Goal: Information Seeking & Learning: Find specific fact

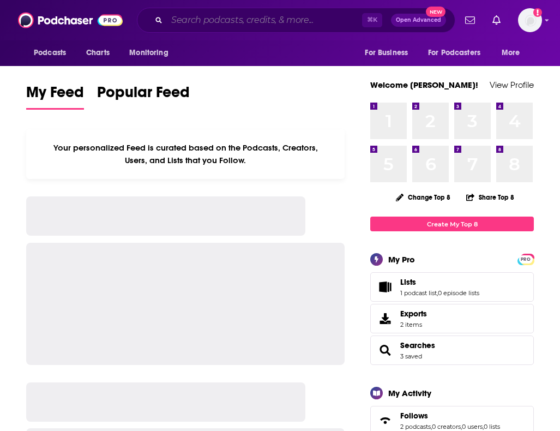
click at [289, 22] on input "Search podcasts, credits, & more..." at bounding box center [264, 19] width 195 height 17
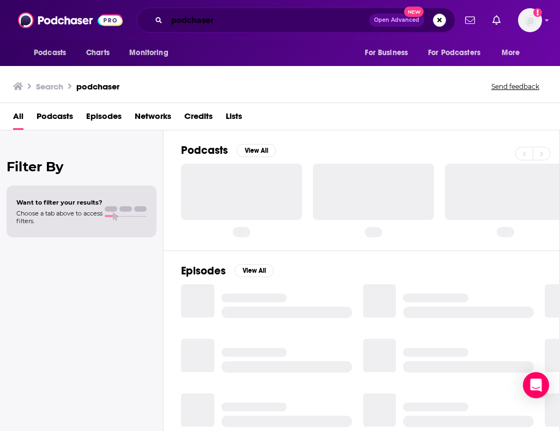
click at [205, 26] on input "podchaser" at bounding box center [268, 19] width 202 height 17
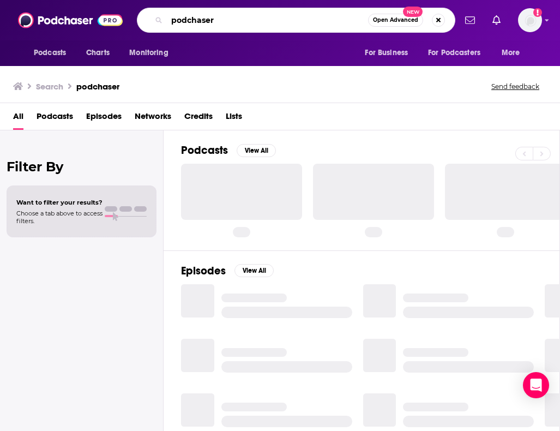
click at [205, 26] on input "podchaser" at bounding box center [267, 19] width 201 height 17
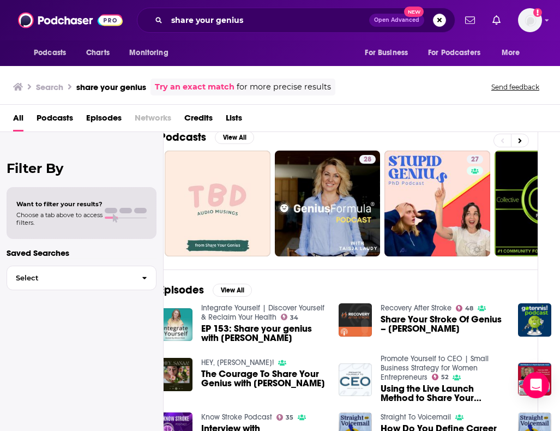
scroll to position [31, 0]
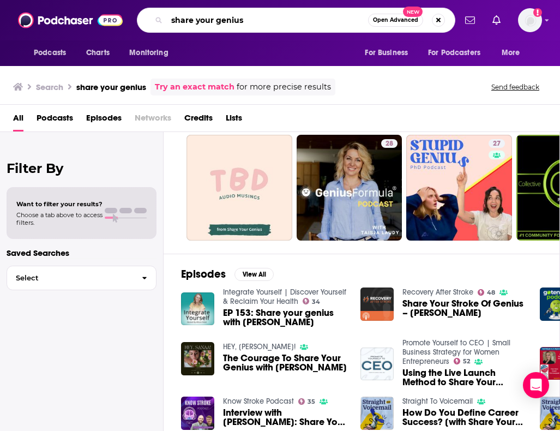
click at [239, 22] on input "share your genius" at bounding box center [267, 19] width 201 height 17
type input "share your genius [PERSON_NAME]"
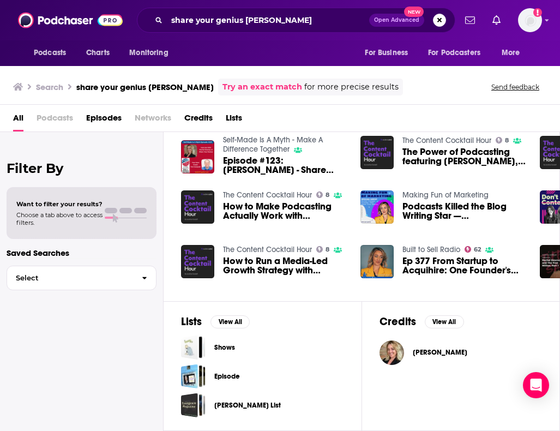
click at [421, 354] on div "[PERSON_NAME]" at bounding box center [461, 352] width 163 height 25
click at [400, 352] on img "Rachel Downey" at bounding box center [392, 352] width 25 height 25
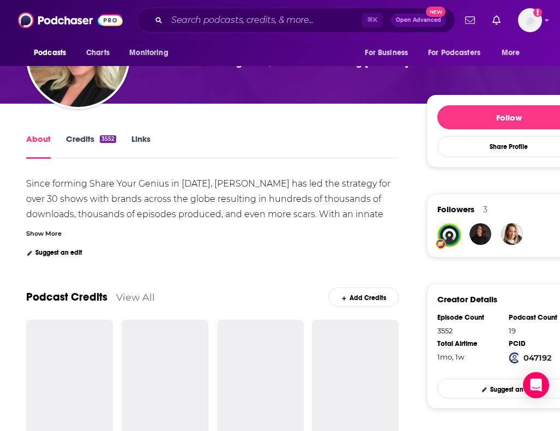
scroll to position [162, 1]
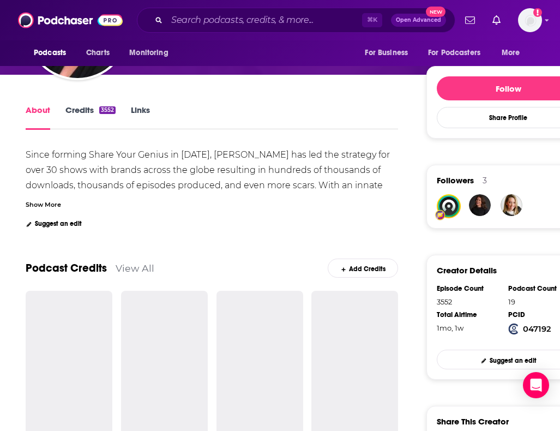
click at [79, 110] on link "Credits 3552" at bounding box center [90, 117] width 50 height 25
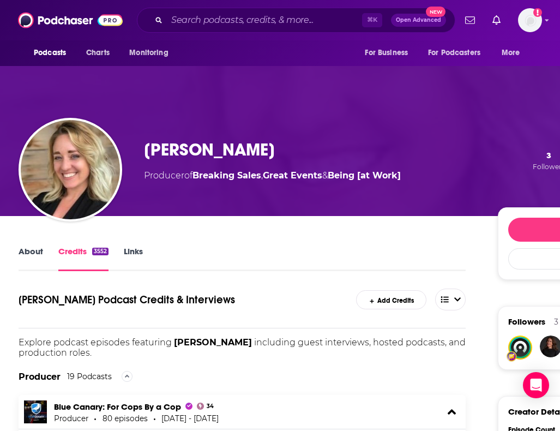
scroll to position [33, 8]
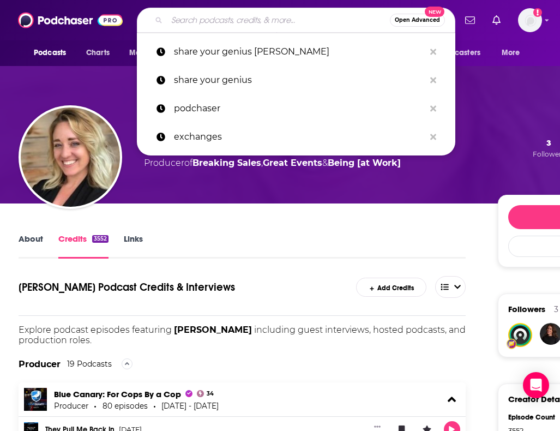
click at [261, 20] on input "Search podcasts, credits, & more..." at bounding box center [278, 19] width 223 height 17
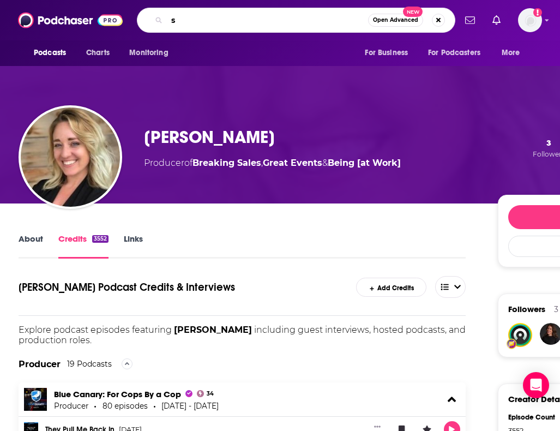
type input "s"
click at [39, 19] on img at bounding box center [70, 20] width 105 height 21
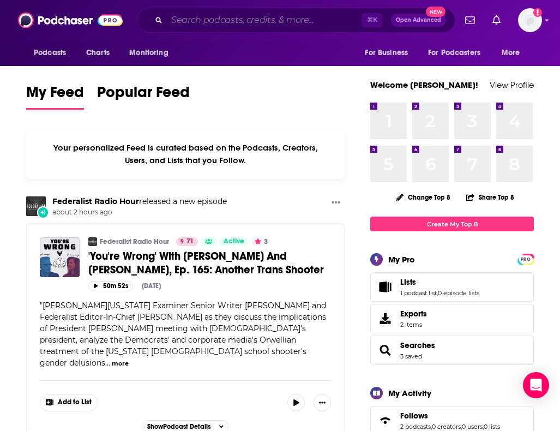
click at [250, 21] on input "Search podcasts, credits, & more..." at bounding box center [264, 19] width 195 height 17
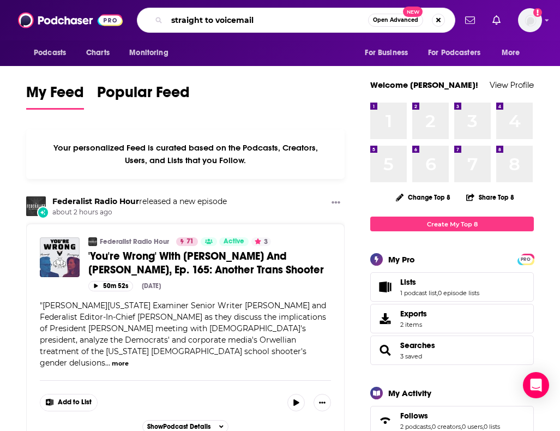
type input "straight to voicemail"
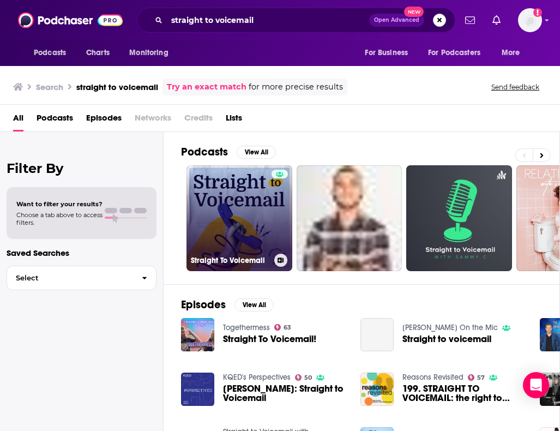
click at [246, 223] on link "Straight To Voicemail" at bounding box center [240, 218] width 106 height 106
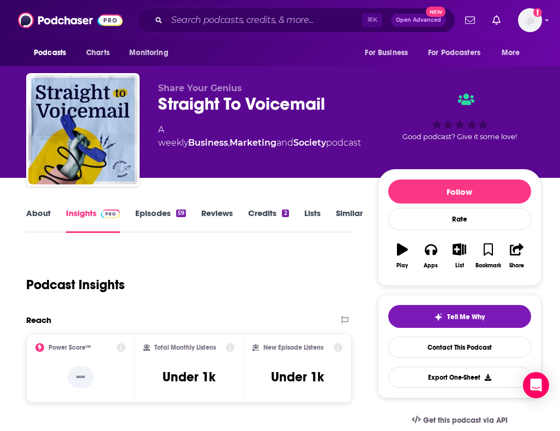
click at [165, 214] on link "Episodes 59" at bounding box center [160, 220] width 51 height 25
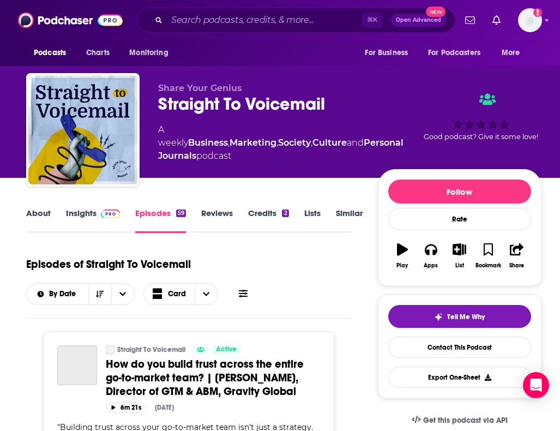
click at [79, 220] on link "Insights" at bounding box center [93, 220] width 54 height 25
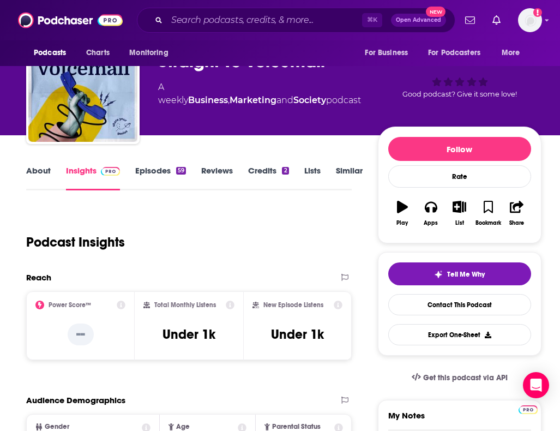
scroll to position [41, 0]
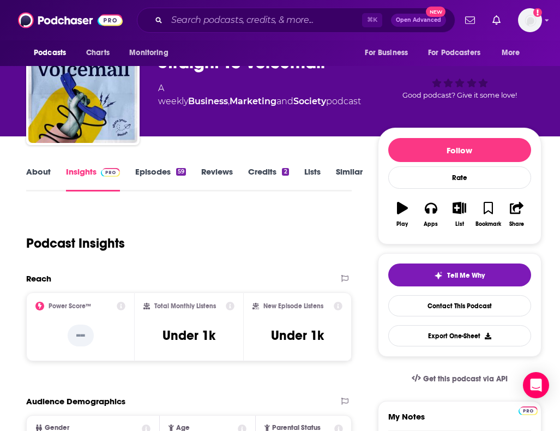
click at [46, 173] on link "About" at bounding box center [38, 178] width 25 height 25
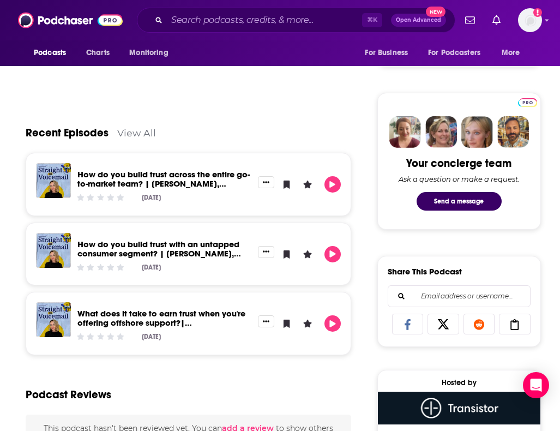
scroll to position [489, 1]
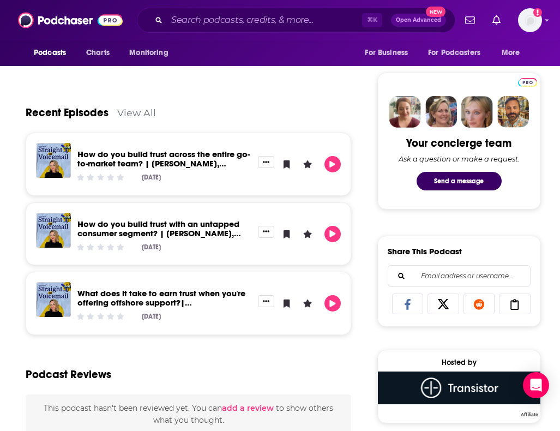
click at [143, 109] on link "View All" at bounding box center [136, 112] width 39 height 11
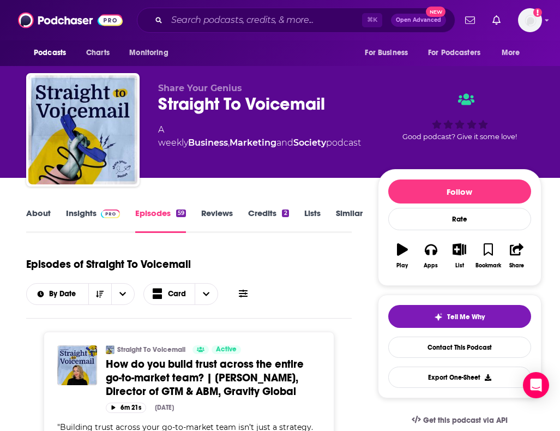
click at [82, 215] on link "Insights" at bounding box center [93, 220] width 54 height 25
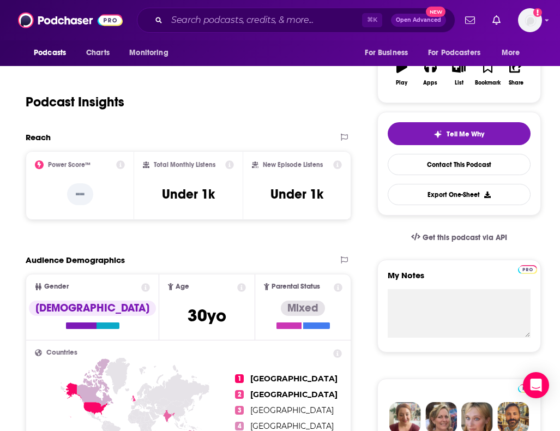
scroll to position [100, 1]
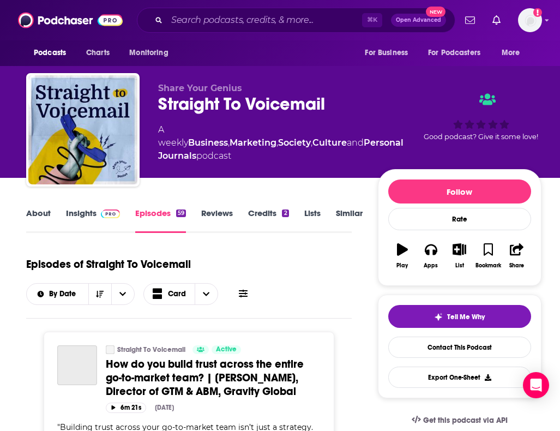
click at [95, 216] on link "Insights" at bounding box center [93, 220] width 54 height 25
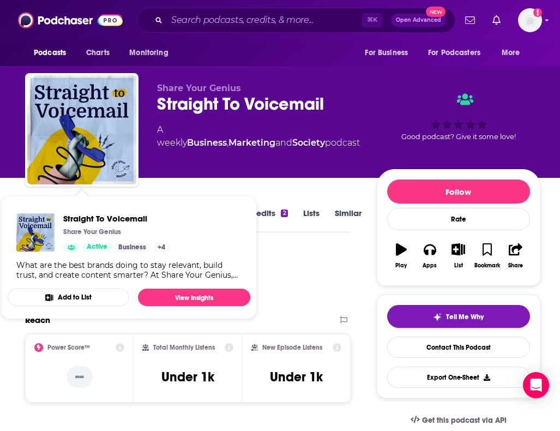
scroll to position [0, 1]
click at [38, 213] on div "Straight To Voicemail Share Your Genius Active Categories Business Marketing So…" at bounding box center [129, 247] width 243 height 84
click at [343, 309] on div "Podcast Insights" at bounding box center [188, 282] width 326 height 64
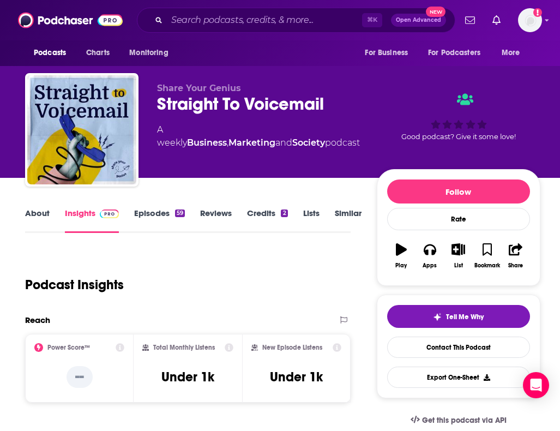
click at [38, 218] on link "About" at bounding box center [37, 220] width 25 height 25
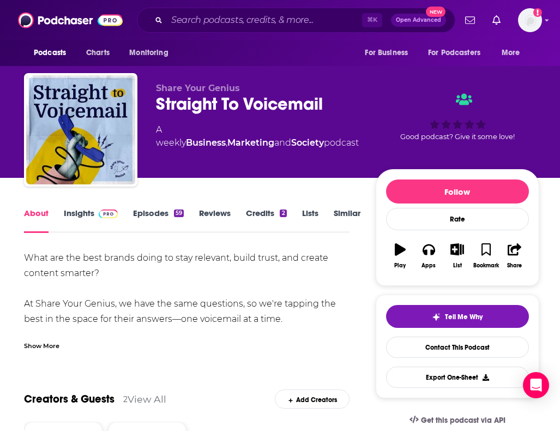
scroll to position [0, 2]
click at [190, 22] on input "Search podcasts, credits, & more..." at bounding box center [264, 19] width 195 height 17
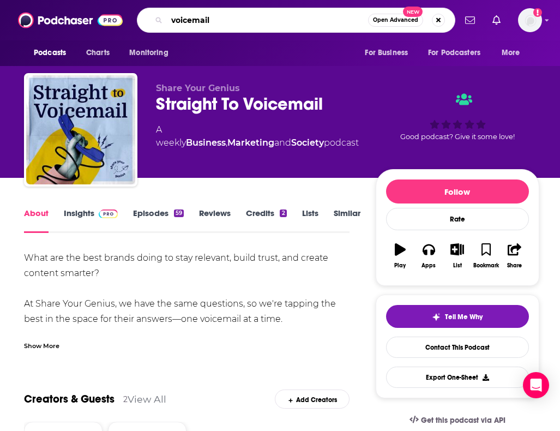
type input "voicemails"
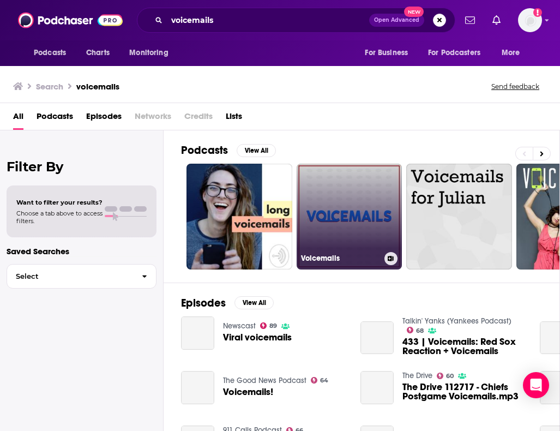
click at [327, 240] on link "Voicemails" at bounding box center [350, 217] width 106 height 106
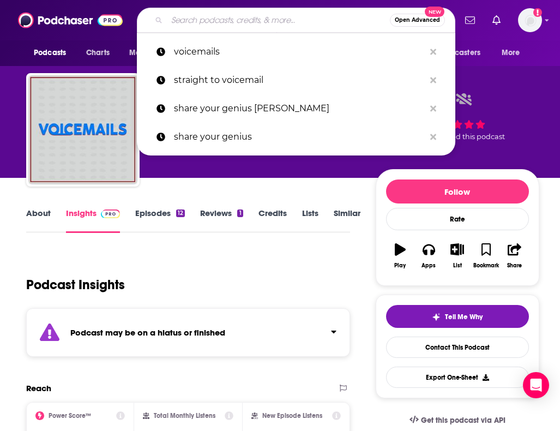
click at [244, 21] on input "Search podcasts, credits, & more..." at bounding box center [278, 19] width 223 height 17
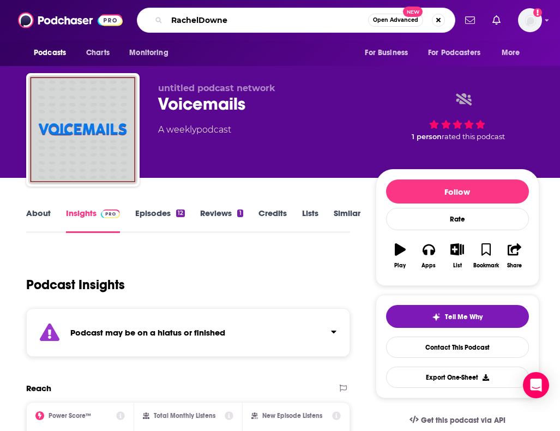
type input "RachelDowney"
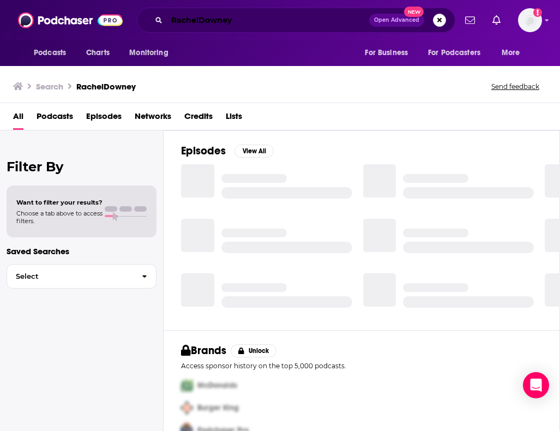
click at [201, 20] on input "RachelDowney" at bounding box center [268, 19] width 202 height 17
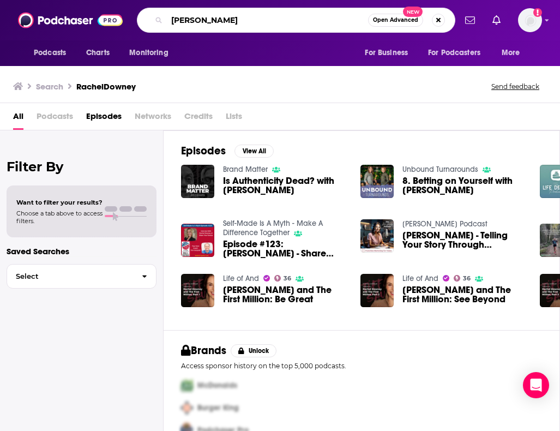
type input "[PERSON_NAME]"
